Goal: Information Seeking & Learning: Learn about a topic

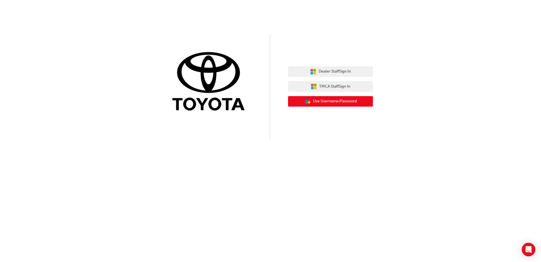
click at [337, 104] on span "Use Username/Password" at bounding box center [335, 101] width 44 height 7
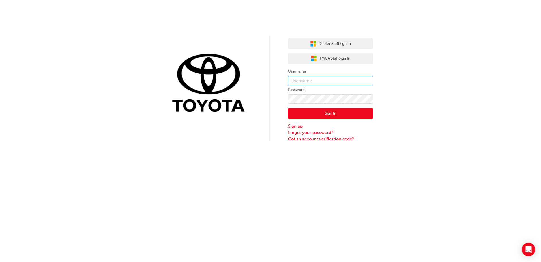
click at [333, 80] on input "text" at bounding box center [330, 81] width 85 height 10
click at [339, 45] on span "Dealer Staff Sign In" at bounding box center [335, 43] width 32 height 7
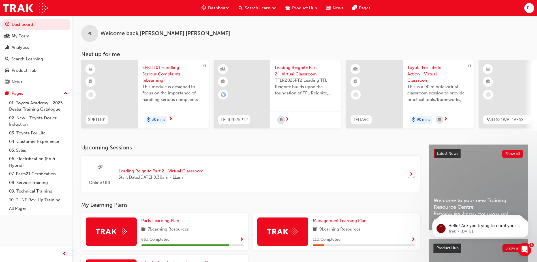
click at [208, 173] on div "Leading Reignite Part 2 - Virtual Classroom Start Date: [DATE] 8:30am - 11am" at bounding box center [161, 174] width 94 height 13
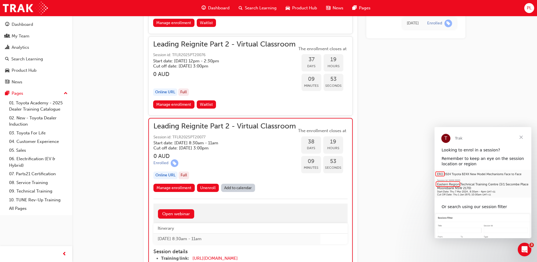
scroll to position [3007, 0]
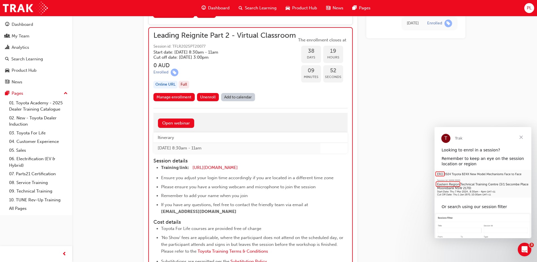
click at [215, 60] on h5 "Cut off date: [DATE] 3:00pm" at bounding box center [219, 57] width 133 height 5
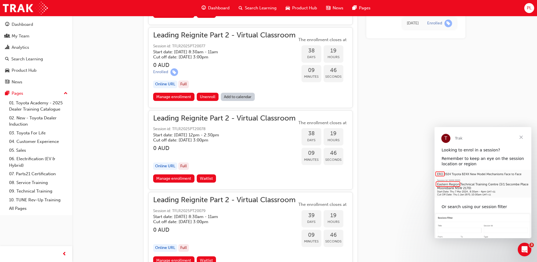
click at [204, 46] on span "Session id: TFLR2025PT20077" at bounding box center [224, 46] width 142 height 7
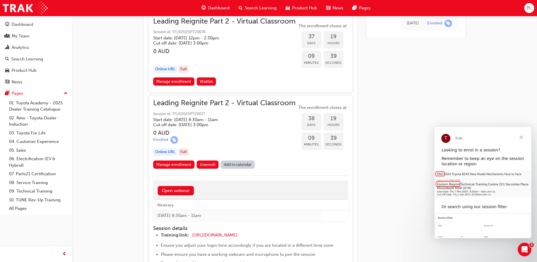
scroll to position [2865, 0]
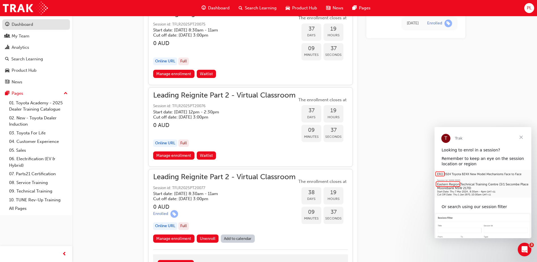
click at [25, 27] on div "Dashboard" at bounding box center [23, 24] width 22 height 7
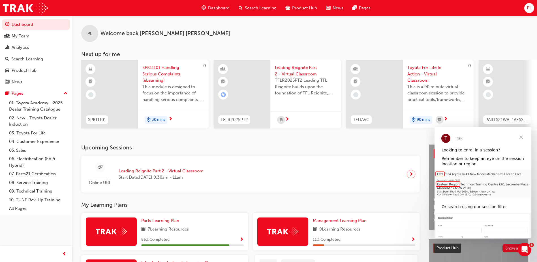
scroll to position [77, 0]
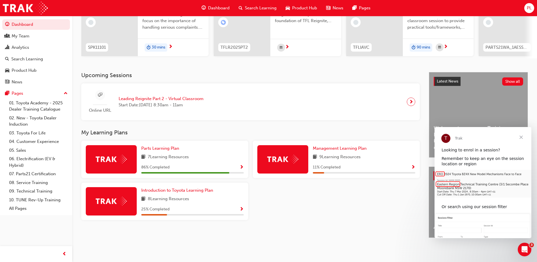
click at [242, 165] on span "Show Progress" at bounding box center [241, 167] width 4 height 5
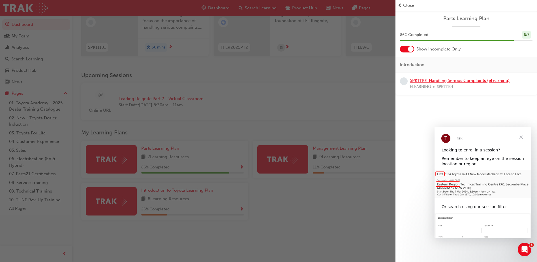
click at [460, 82] on link "SPK11101 Handling Serious Complaints (eLearning)" at bounding box center [460, 80] width 100 height 5
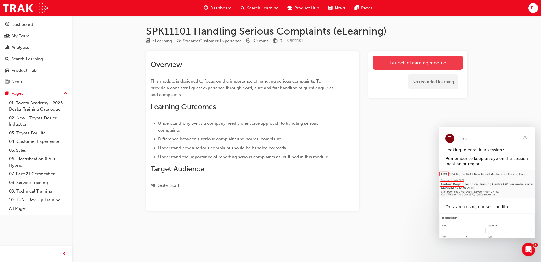
click at [395, 66] on link "Launch eLearning module" at bounding box center [418, 62] width 90 height 14
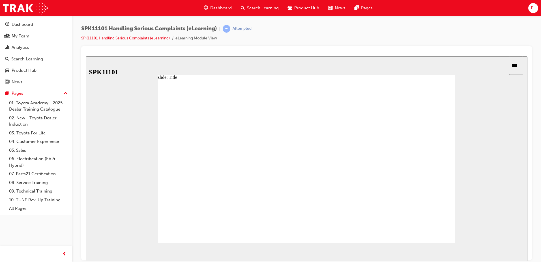
drag, startPoint x: 249, startPoint y: 110, endPoint x: 292, endPoint y: 108, distance: 43.3
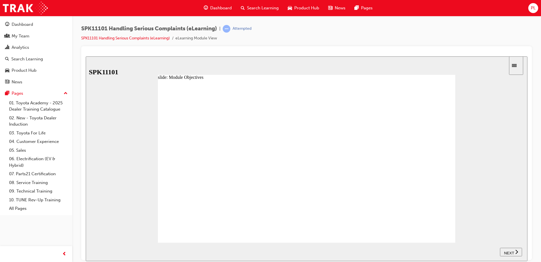
drag, startPoint x: 293, startPoint y: 108, endPoint x: 339, endPoint y: 122, distance: 47.8
click at [516, 252] on icon "next" at bounding box center [516, 251] width 3 height 5
click at [23, 35] on div "My Team" at bounding box center [21, 36] width 18 height 7
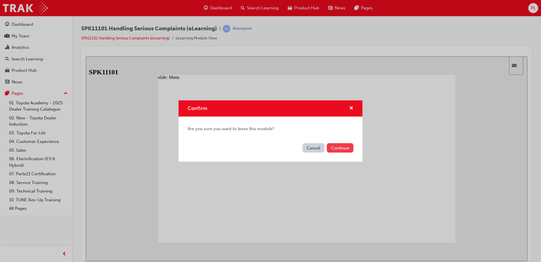
click at [339, 146] on button "Continue" at bounding box center [340, 147] width 27 height 9
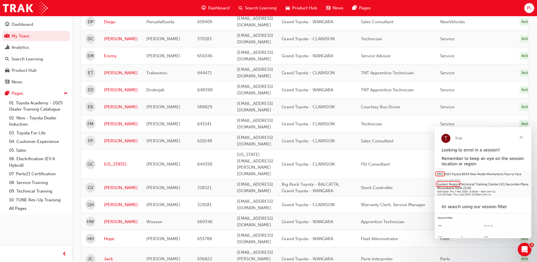
scroll to position [682, 0]
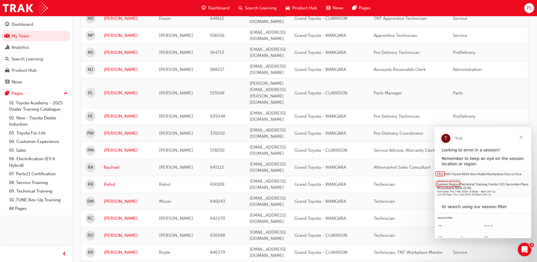
scroll to position [673, 0]
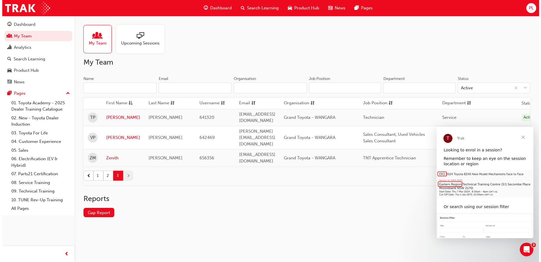
scroll to position [0, 0]
